Goal: Information Seeking & Learning: Learn about a topic

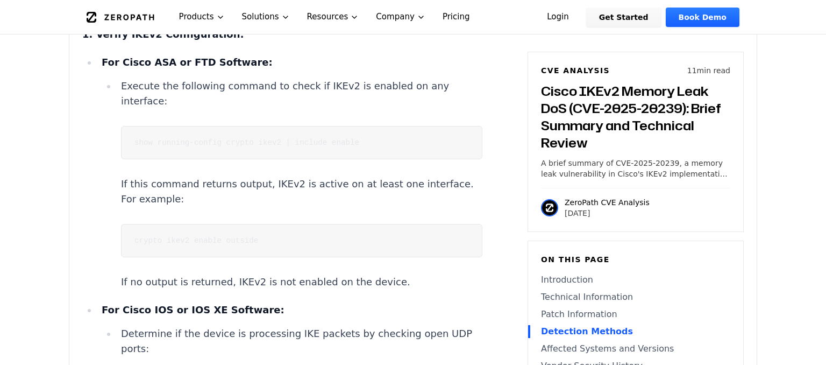
scroll to position [2215, 0]
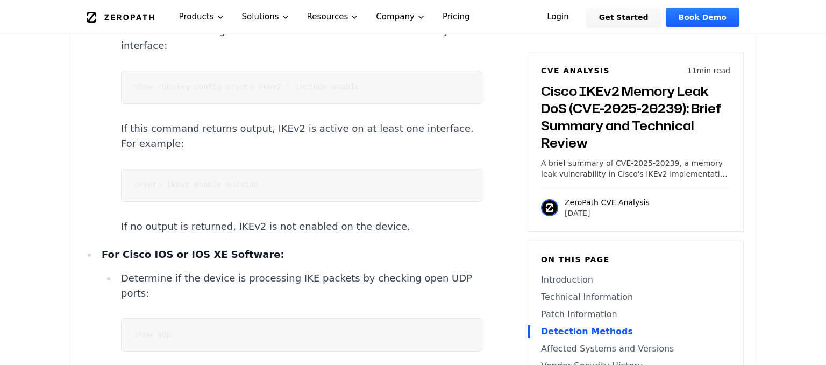
click at [207, 83] on code "show running-config crypto ikev2 | include enable" at bounding box center [246, 87] width 225 height 9
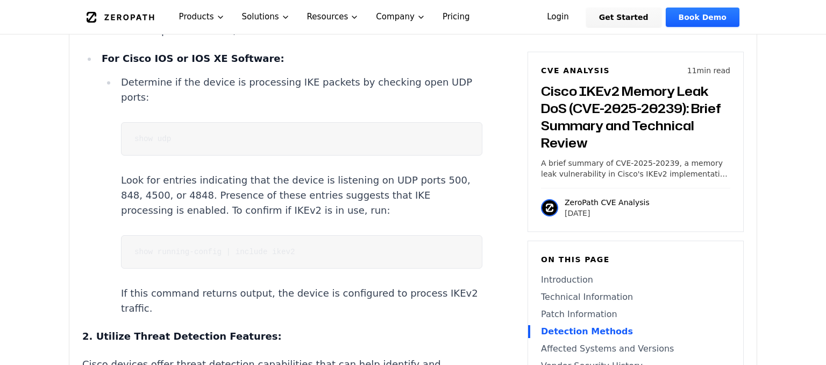
scroll to position [2442, 0]
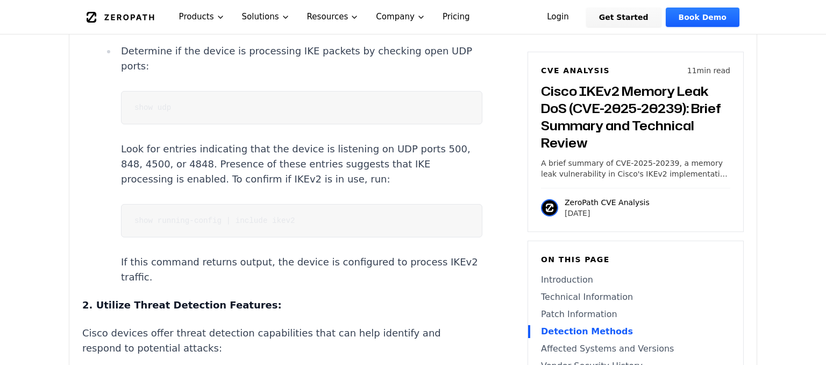
click at [190, 204] on pre "show running-config | include ikev2" at bounding box center [302, 220] width 362 height 33
click at [190, 216] on code "show running-config | include ikev2" at bounding box center [214, 220] width 161 height 9
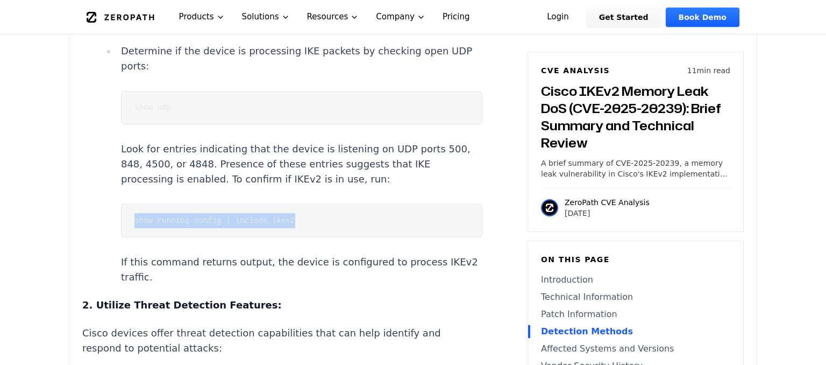
click at [190, 216] on code "show running-config | include ikev2" at bounding box center [214, 220] width 161 height 9
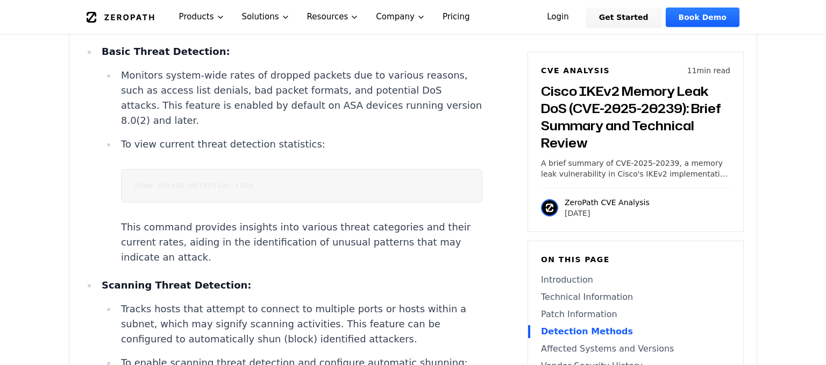
scroll to position [2783, 0]
